Goal: Transaction & Acquisition: Download file/media

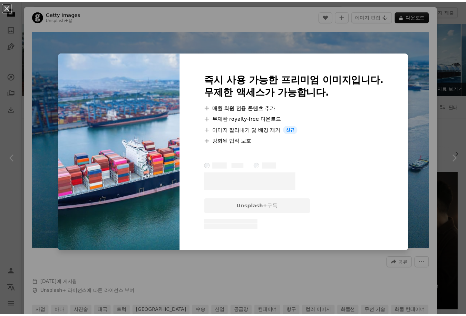
scroll to position [241, 0]
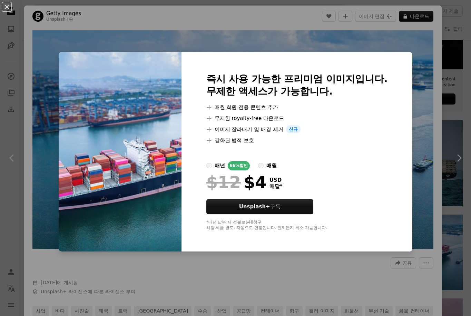
click at [400, 36] on div "An X shape 즉시 사용 가능한 프리미엄 이미지입니다. 무제한 액세스가 가능합니다. A plus sign 매월 회원 전용 콘텐츠 추가 A…" at bounding box center [235, 158] width 471 height 316
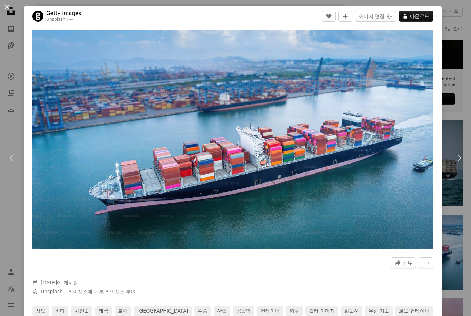
click at [450, 39] on div "An X shape Chevron left Chevron right Getty Images Unsplash+ 용 A heart A plus s…" at bounding box center [235, 158] width 471 height 316
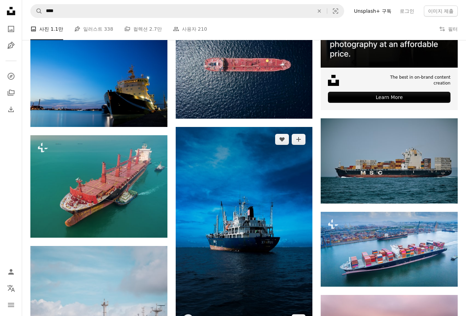
click at [215, 212] on img at bounding box center [244, 229] width 137 height 205
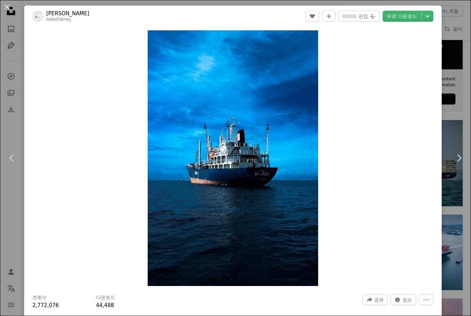
click at [443, 54] on div "An X shape Chevron left Chevron right [PERSON_NAME] natecheney A heart A plus s…" at bounding box center [235, 158] width 471 height 316
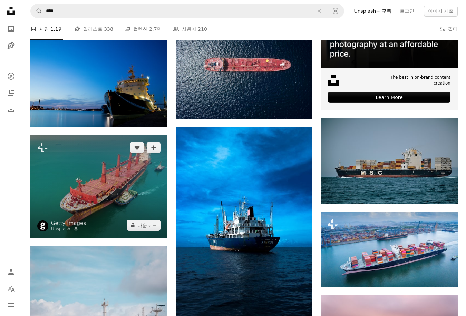
click at [117, 178] on img at bounding box center [98, 186] width 137 height 102
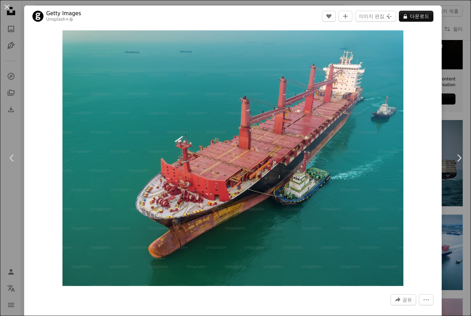
click at [441, 84] on div "An X shape Chevron left Chevron right Getty Images Unsplash+ 용 A heart A plus s…" at bounding box center [235, 158] width 471 height 316
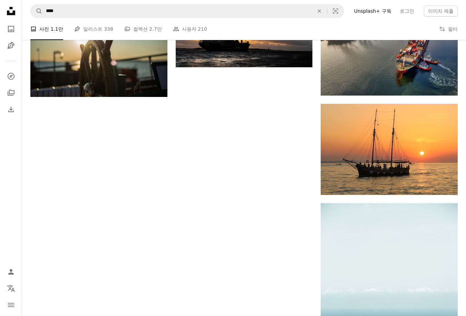
scroll to position [678, 0]
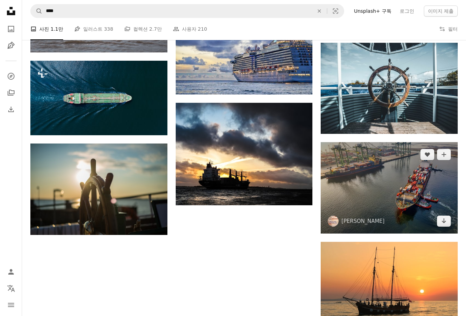
click at [377, 193] on img at bounding box center [388, 187] width 137 height 91
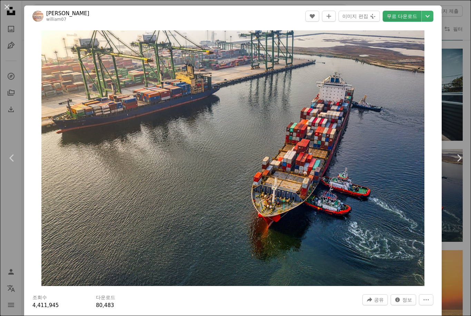
click at [394, 21] on link "무료 다운로드" at bounding box center [402, 16] width 39 height 11
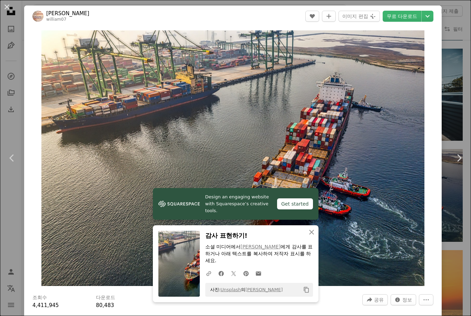
click at [450, 104] on div "An X shape Chevron left Chevron right Design an engaging website with Squarespa…" at bounding box center [235, 158] width 471 height 316
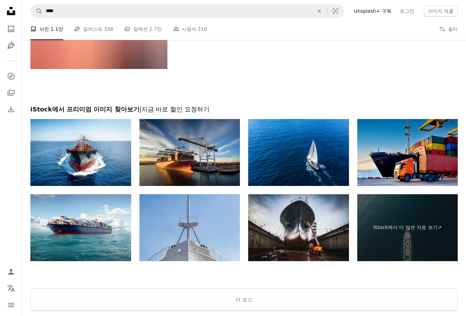
scroll to position [1885, 0]
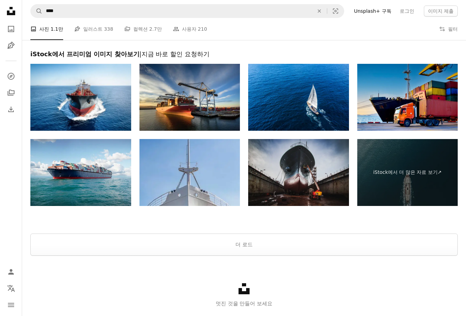
click at [309, 180] on img at bounding box center [298, 172] width 101 height 67
